Goal: Check status: Check status

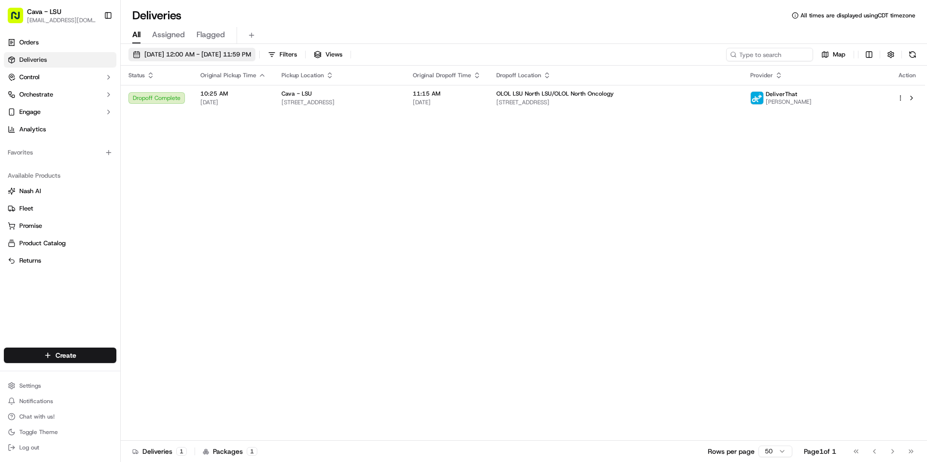
click at [197, 56] on span "[DATE] 12:00 AM - [DATE] 11:59 PM" at bounding box center [197, 54] width 107 height 9
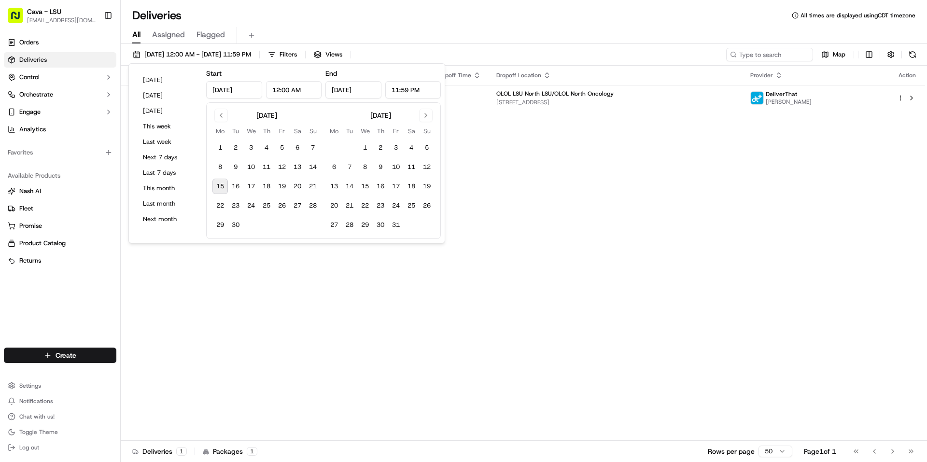
click at [222, 184] on button "15" at bounding box center [220, 186] width 15 height 15
type input "[DATE]"
click at [555, 176] on div "Status Original Pickup Time Pickup Location Original Dropoff Time Dropoff Locat…" at bounding box center [523, 253] width 805 height 375
